Goal: Information Seeking & Learning: Understand process/instructions

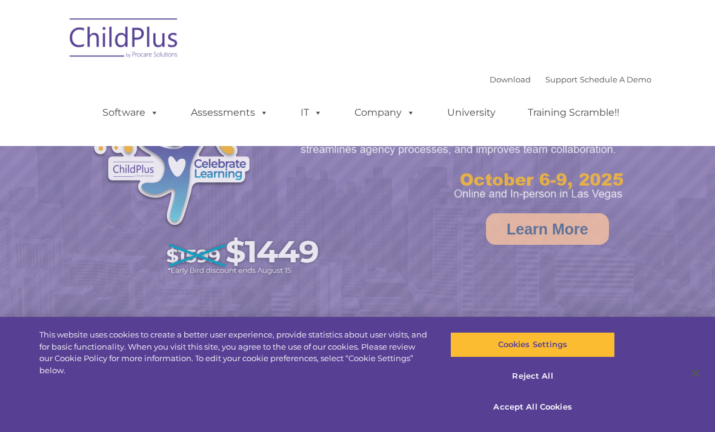
select select "MEDIUM"
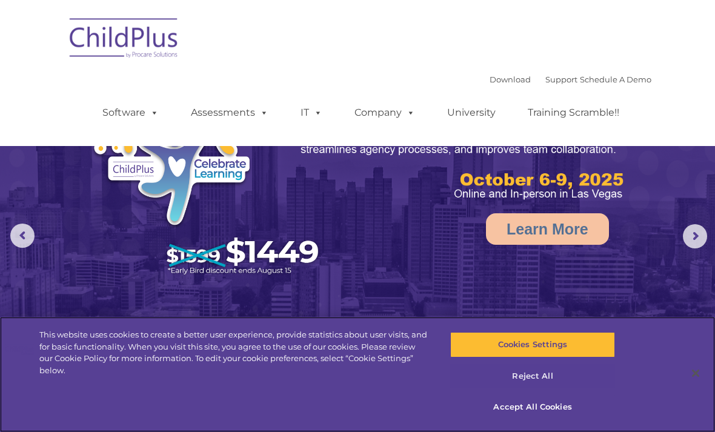
click at [544, 372] on button "Reject All" at bounding box center [532, 376] width 164 height 25
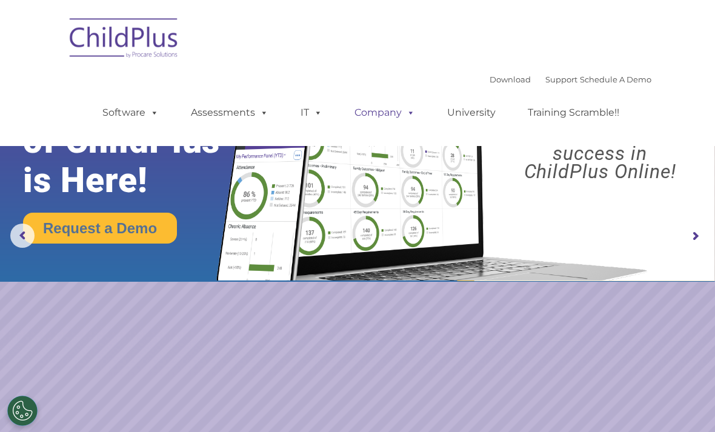
click at [395, 115] on link "Company" at bounding box center [384, 113] width 85 height 24
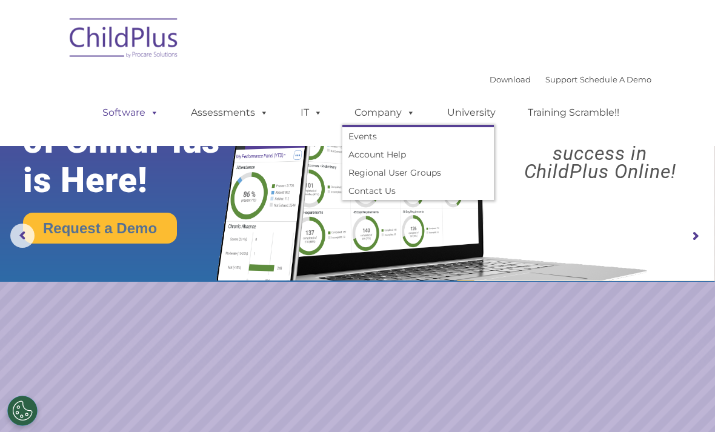
click at [142, 113] on link "Software" at bounding box center [130, 113] width 81 height 24
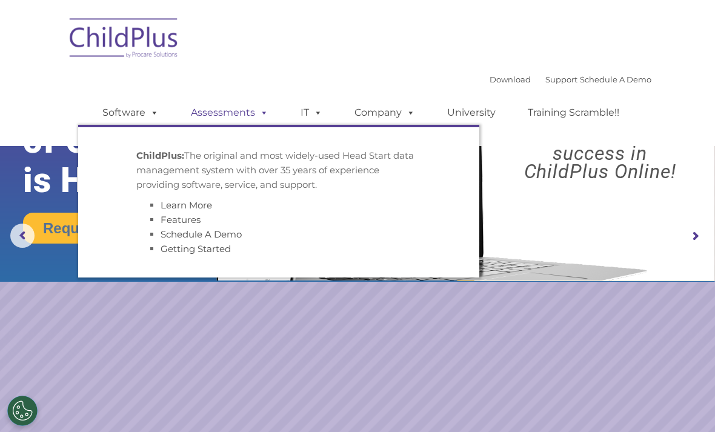
click at [219, 115] on link "Assessments" at bounding box center [230, 113] width 102 height 24
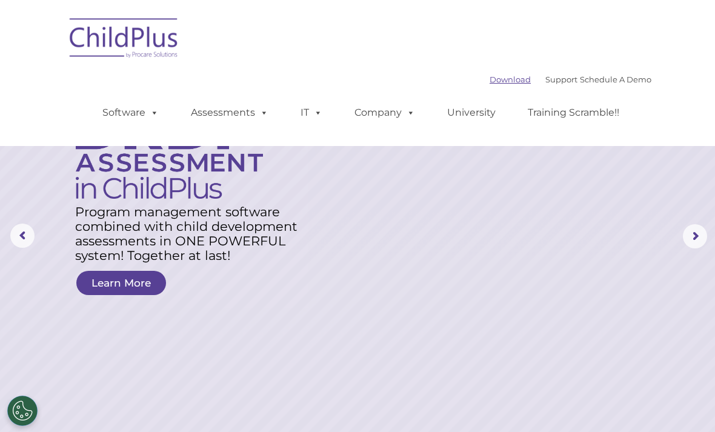
click at [505, 79] on link "Download" at bounding box center [510, 80] width 41 height 10
click at [34, 113] on nav "Download Support | Schedule A Demo  MENU MENU Software ChildPlus: The original…" at bounding box center [357, 73] width 715 height 146
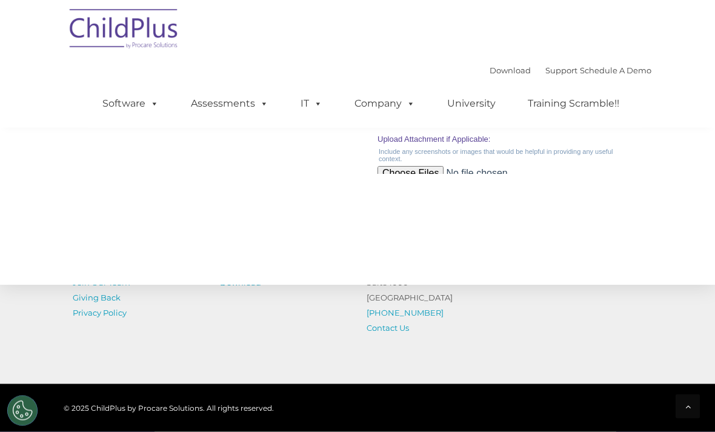
scroll to position [1412, 0]
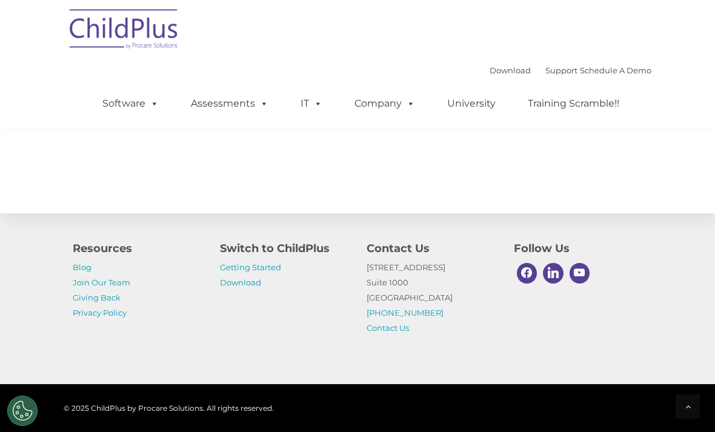
click at [238, 290] on div "Switch to ChildPlus Getting Started Download" at bounding box center [284, 265] width 129 height 50
click at [236, 290] on p "Getting Started Download" at bounding box center [284, 275] width 129 height 30
click at [250, 272] on link "Getting Started" at bounding box center [250, 267] width 61 height 10
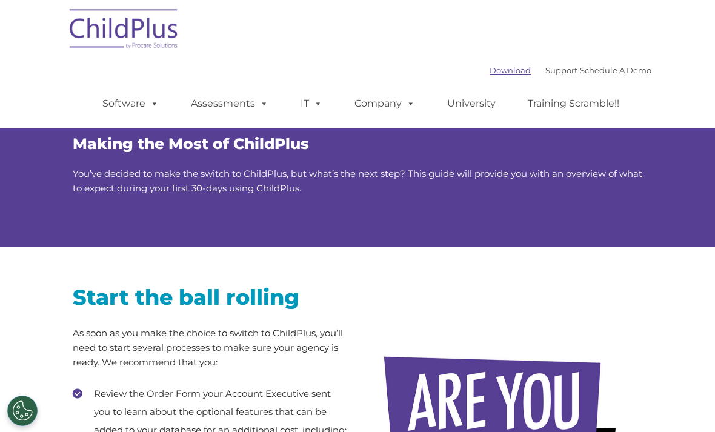
click at [499, 72] on link "Download" at bounding box center [510, 70] width 41 height 10
